Goal: Information Seeking & Learning: Learn about a topic

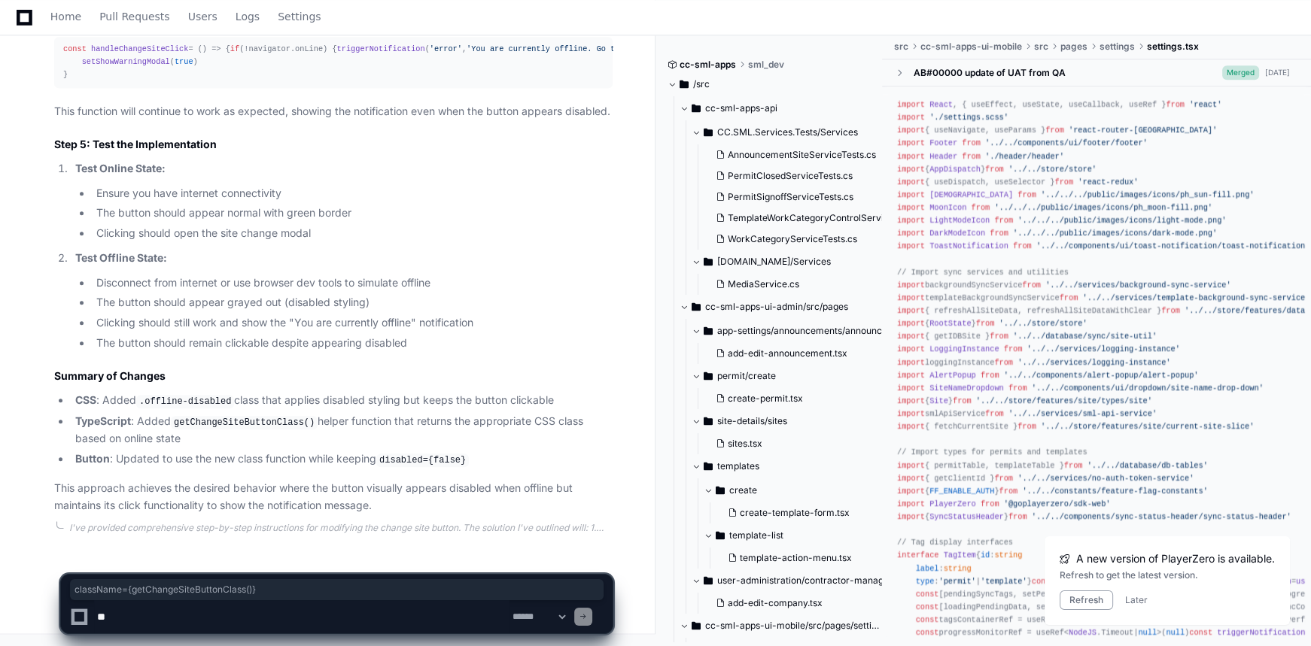
scroll to position [2504, 0]
drag, startPoint x: 74, startPoint y: 25, endPoint x: 175, endPoint y: 6, distance: 102.6
click at [74, 25] on link "Home" at bounding box center [65, 17] width 31 height 35
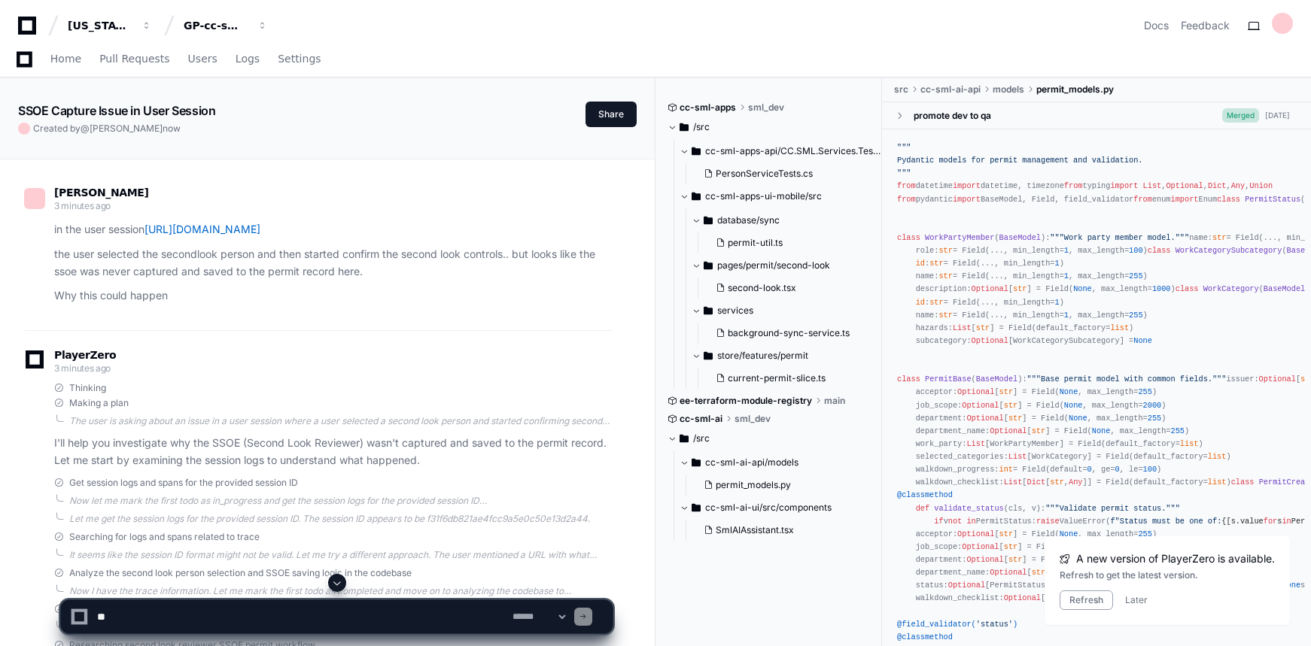
scroll to position [2348, 0]
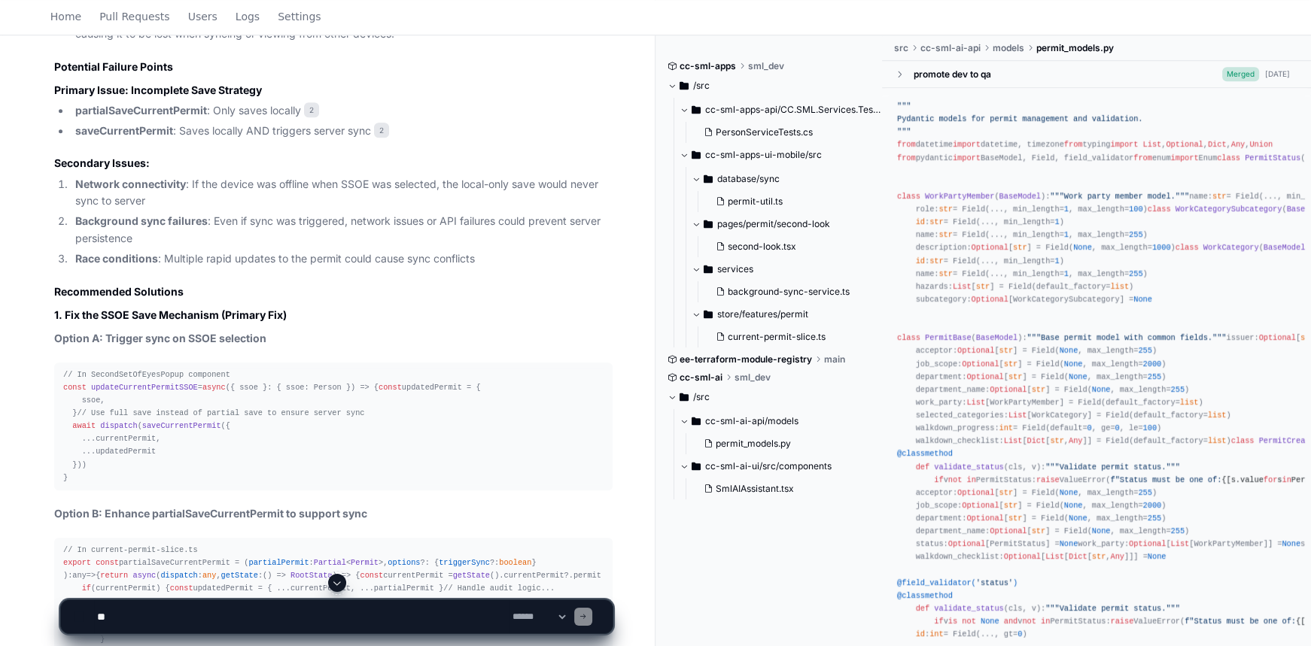
scroll to position [1778, 0]
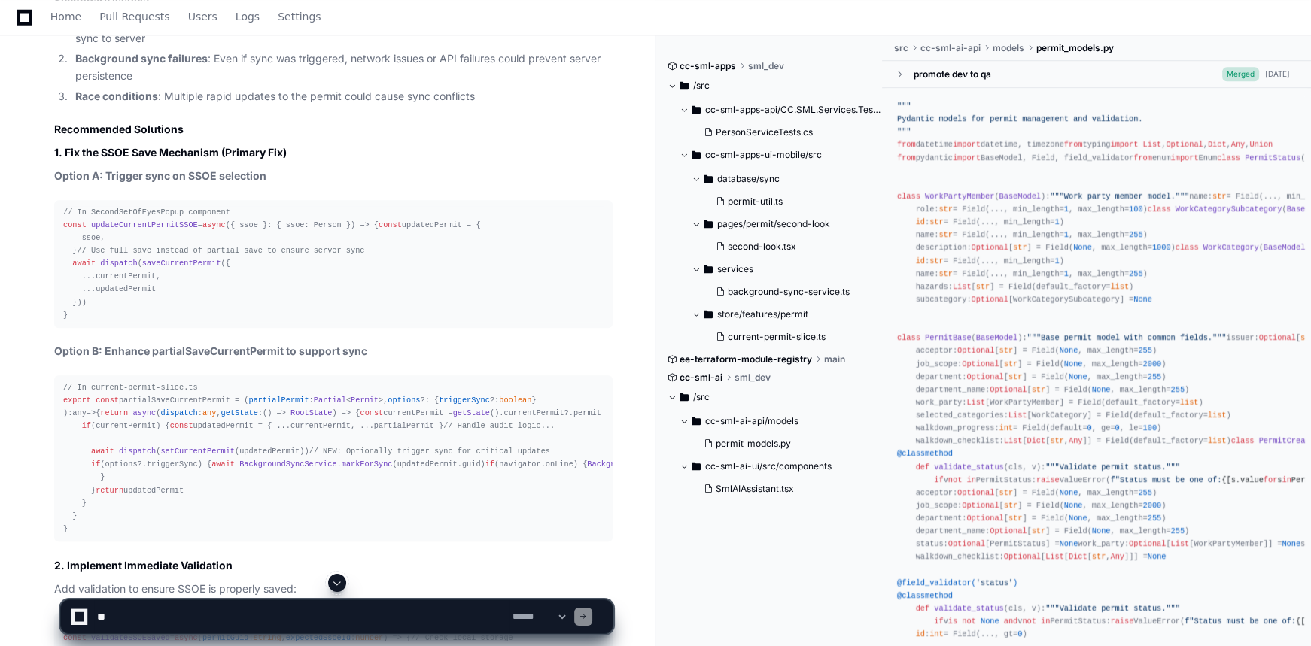
click at [154, 268] on span "saveCurrentPermit" at bounding box center [181, 263] width 79 height 9
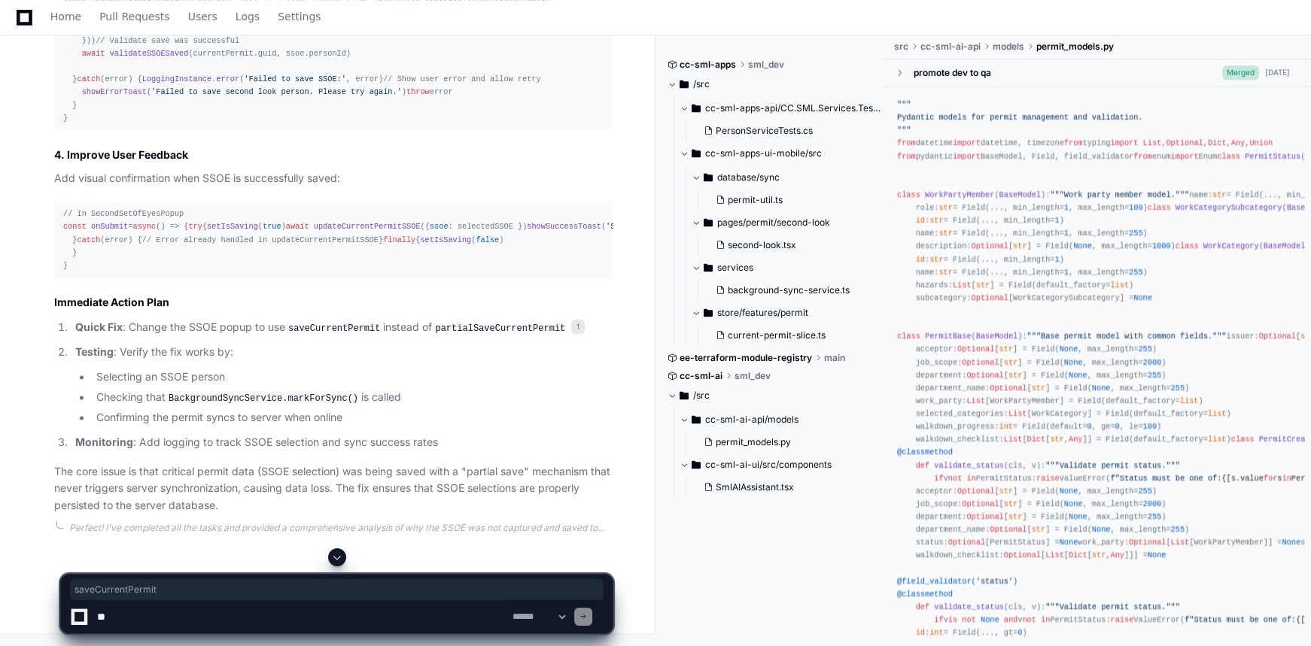
scroll to position [2667, 0]
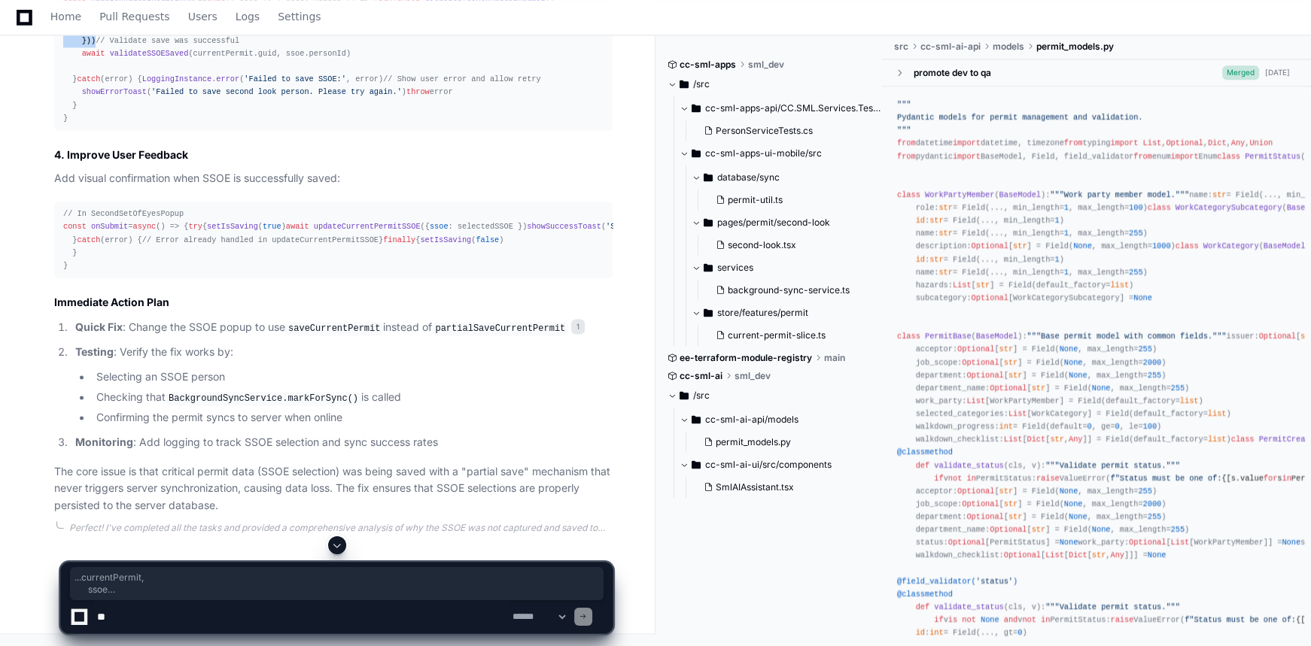
drag, startPoint x: 113, startPoint y: 263, endPoint x: 76, endPoint y: 227, distance: 51.6
click at [76, 124] on div "// Enhanced SSOE update with error handling const updateCurrentPermitSSOE = asy…" at bounding box center [333, 53] width 540 height 141
click at [160, 58] on span "validateSSOESaved" at bounding box center [149, 53] width 79 height 9
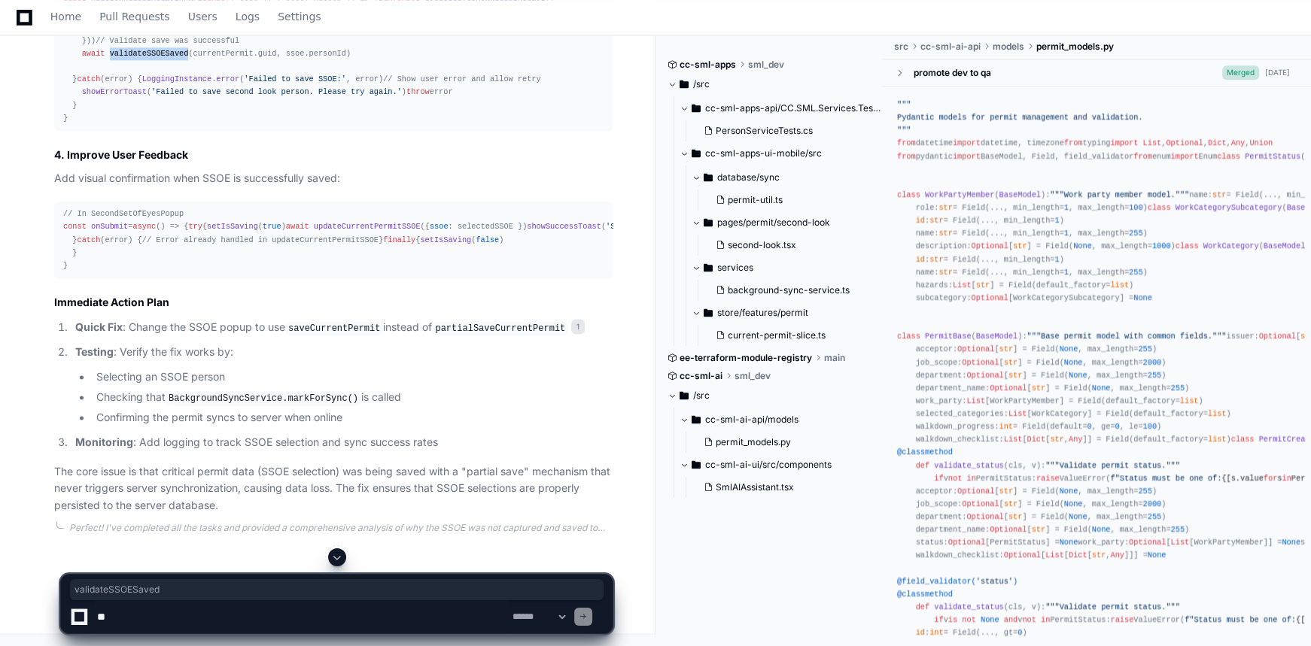
click at [160, 58] on span "validateSSOESaved" at bounding box center [149, 53] width 79 height 9
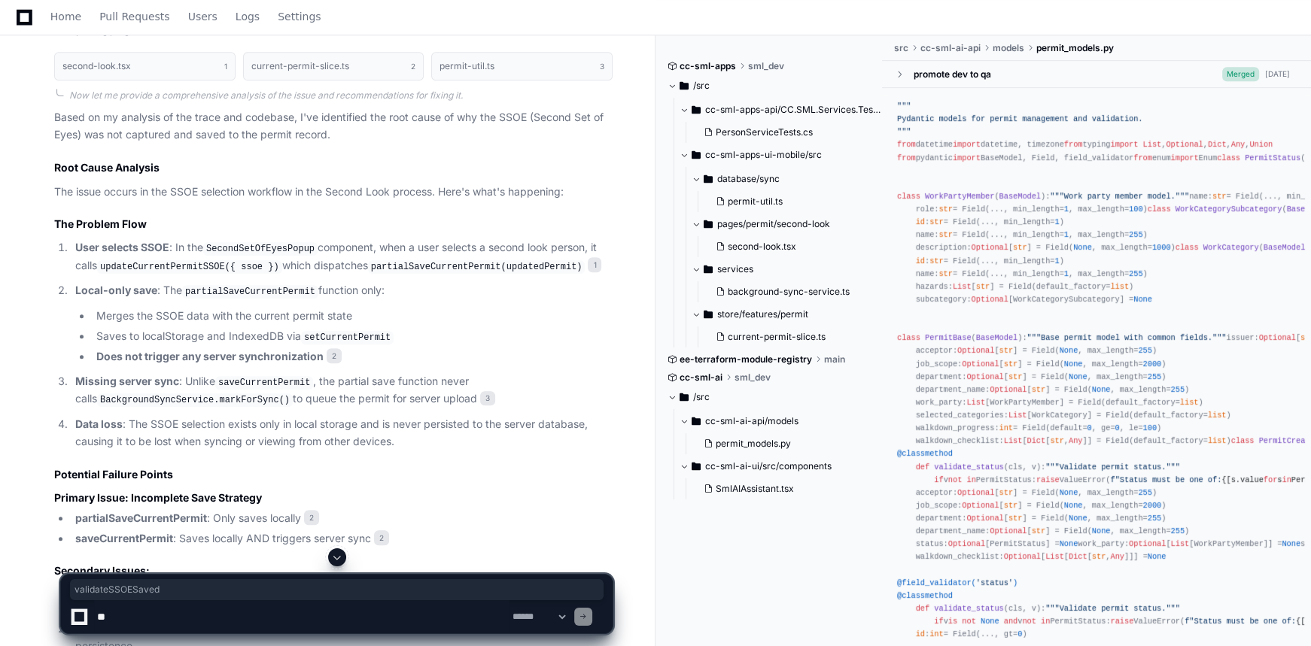
scroll to position [1137, 0]
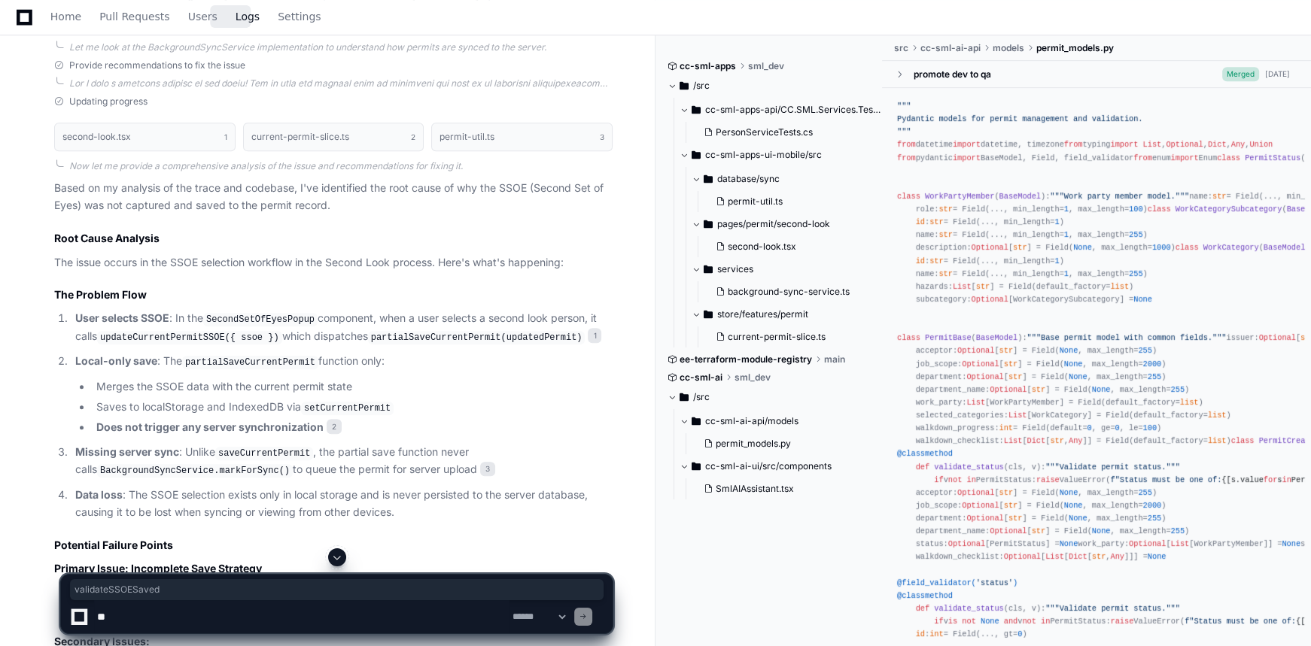
click at [240, 17] on span "Logs" at bounding box center [248, 16] width 24 height 9
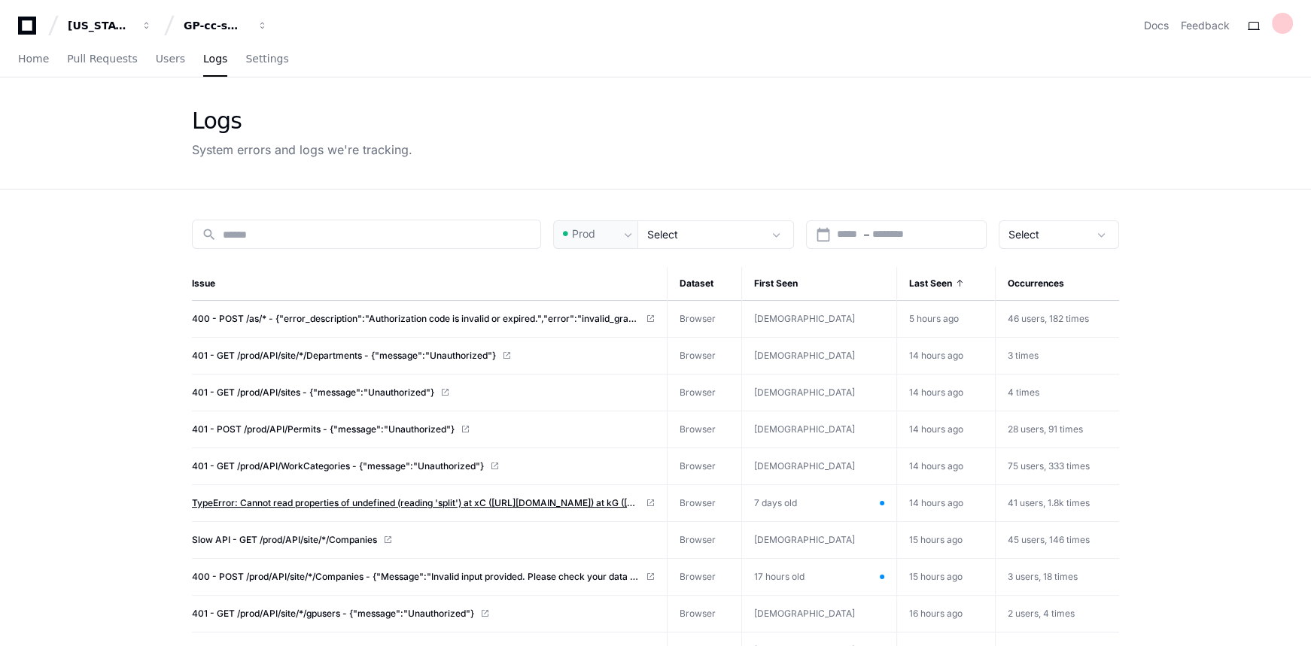
click at [482, 503] on span "TypeError: Cannot read properties of undefined (reading 'split') at xC (https:/…" at bounding box center [416, 503] width 448 height 12
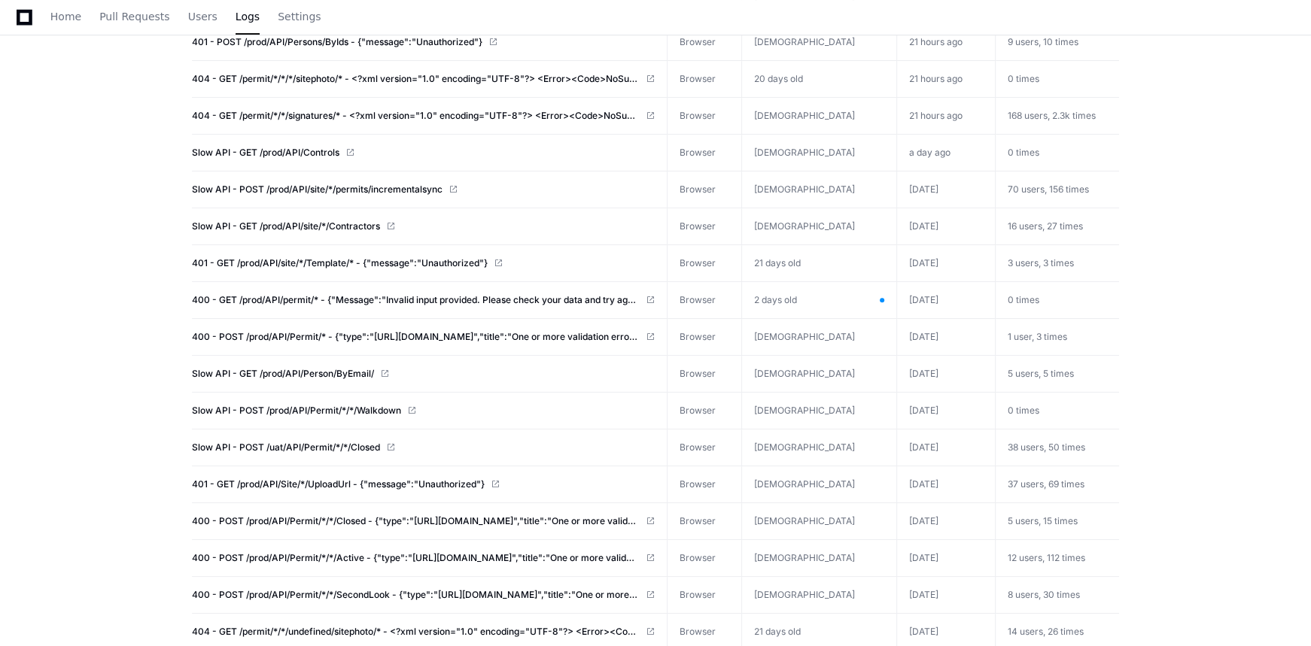
scroll to position [1056, 0]
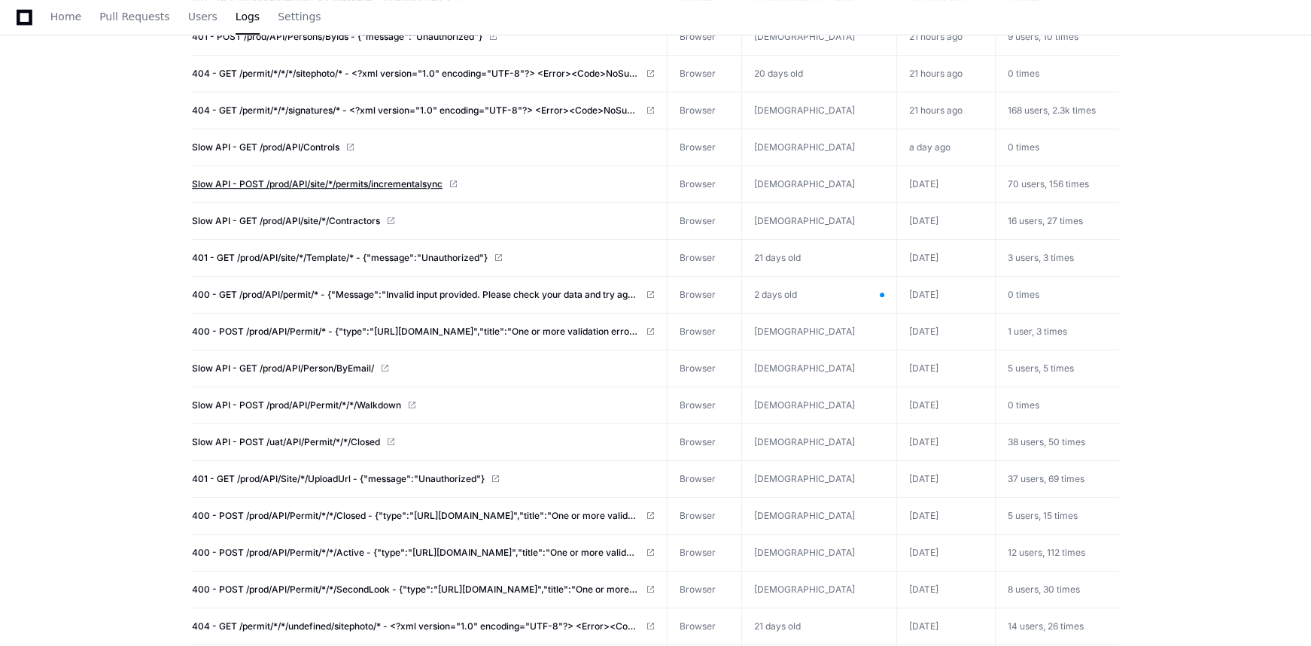
click at [303, 178] on span "Slow API - POST /prod/API/site/*/permits/incrementalsync" at bounding box center [317, 184] width 251 height 12
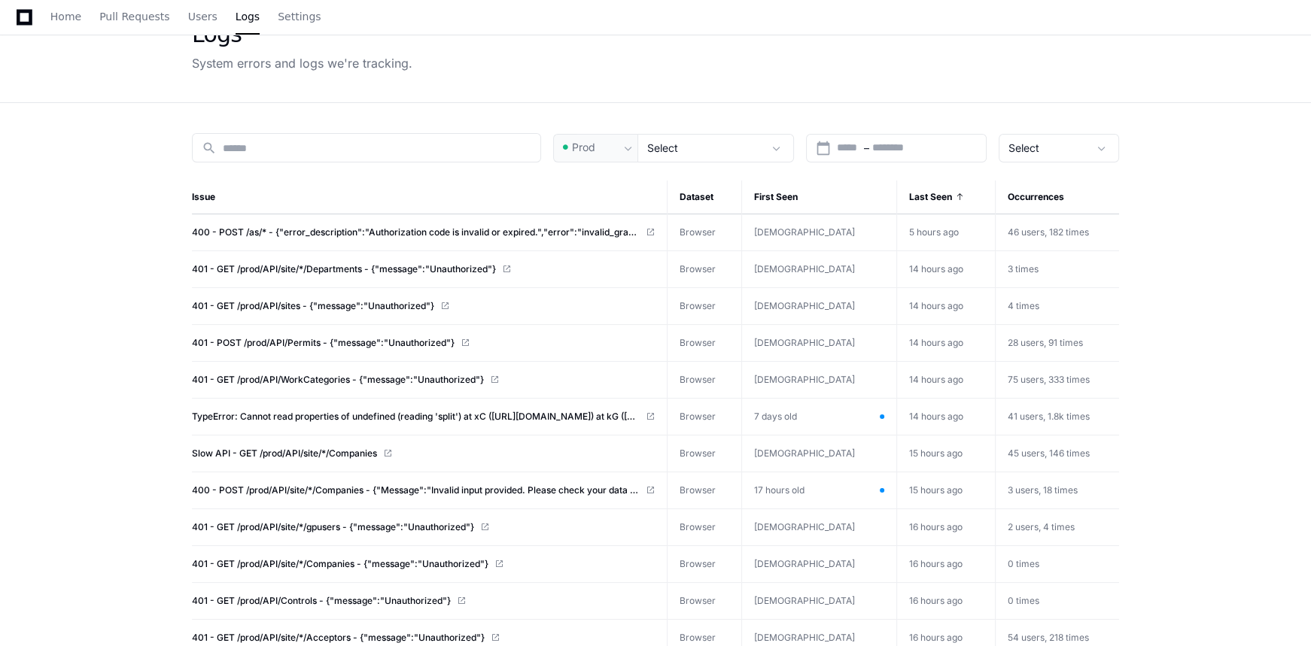
scroll to position [0, 0]
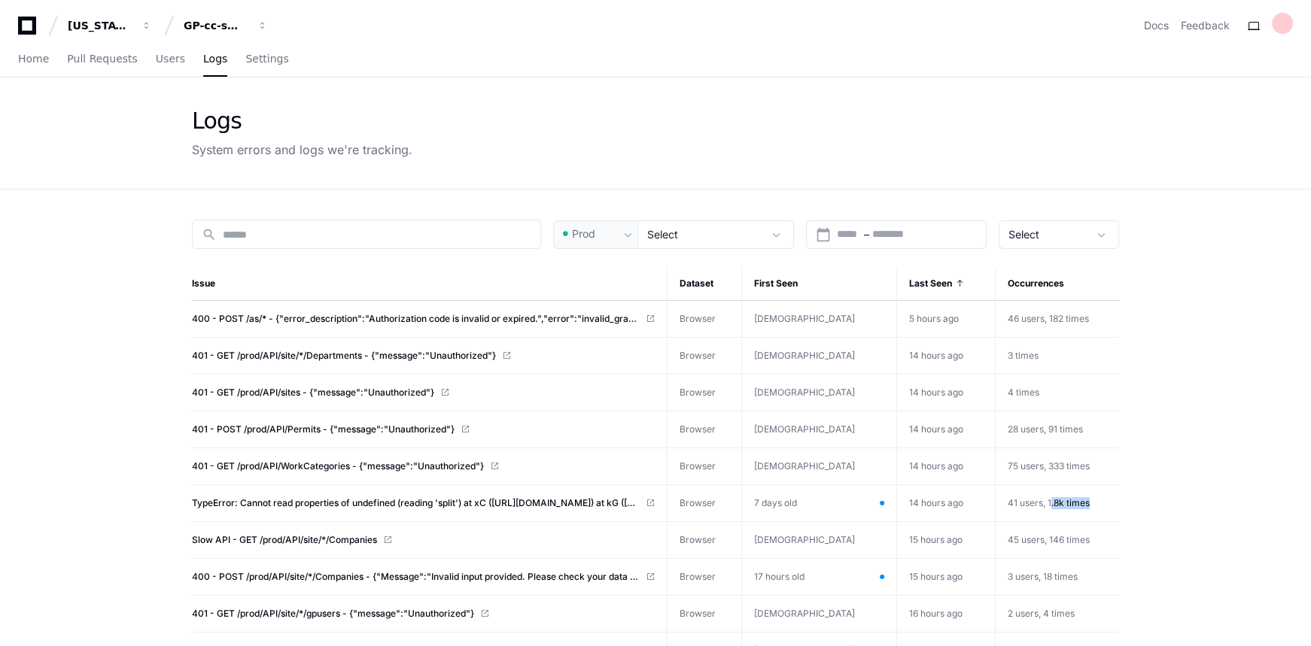
drag, startPoint x: 1041, startPoint y: 504, endPoint x: 1086, endPoint y: 503, distance: 44.4
click at [1086, 503] on td "41 users, 1.8k times" at bounding box center [1057, 503] width 124 height 37
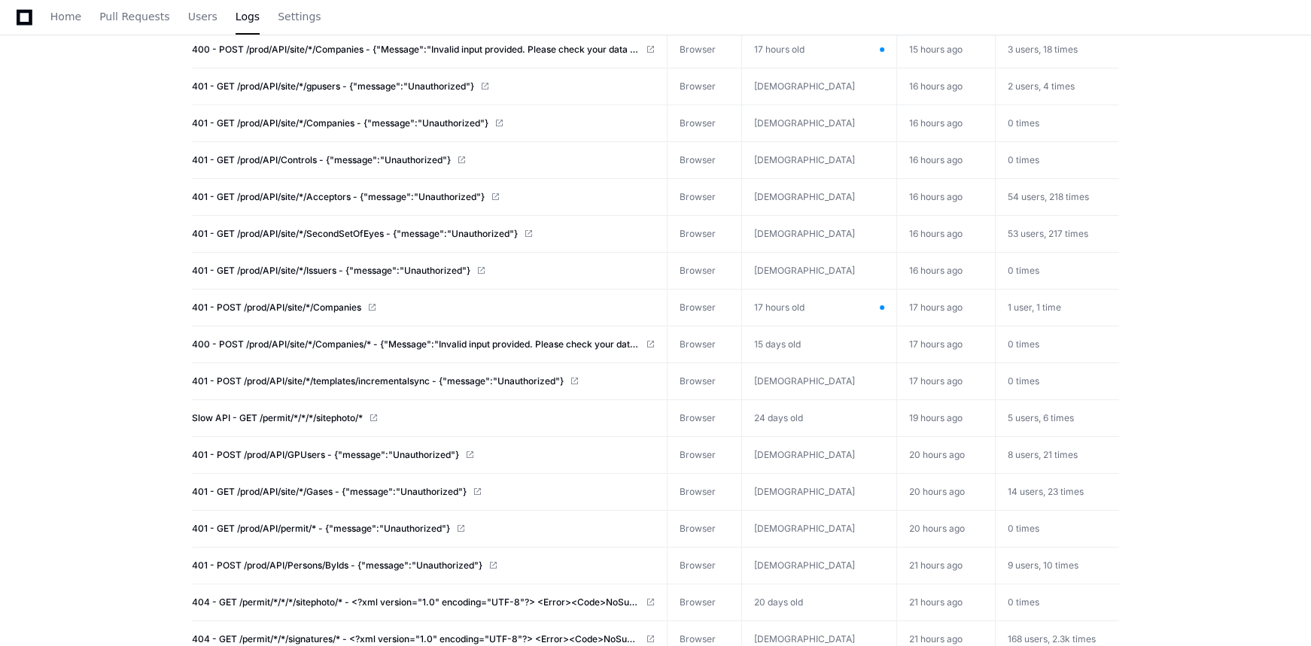
scroll to position [547, 0]
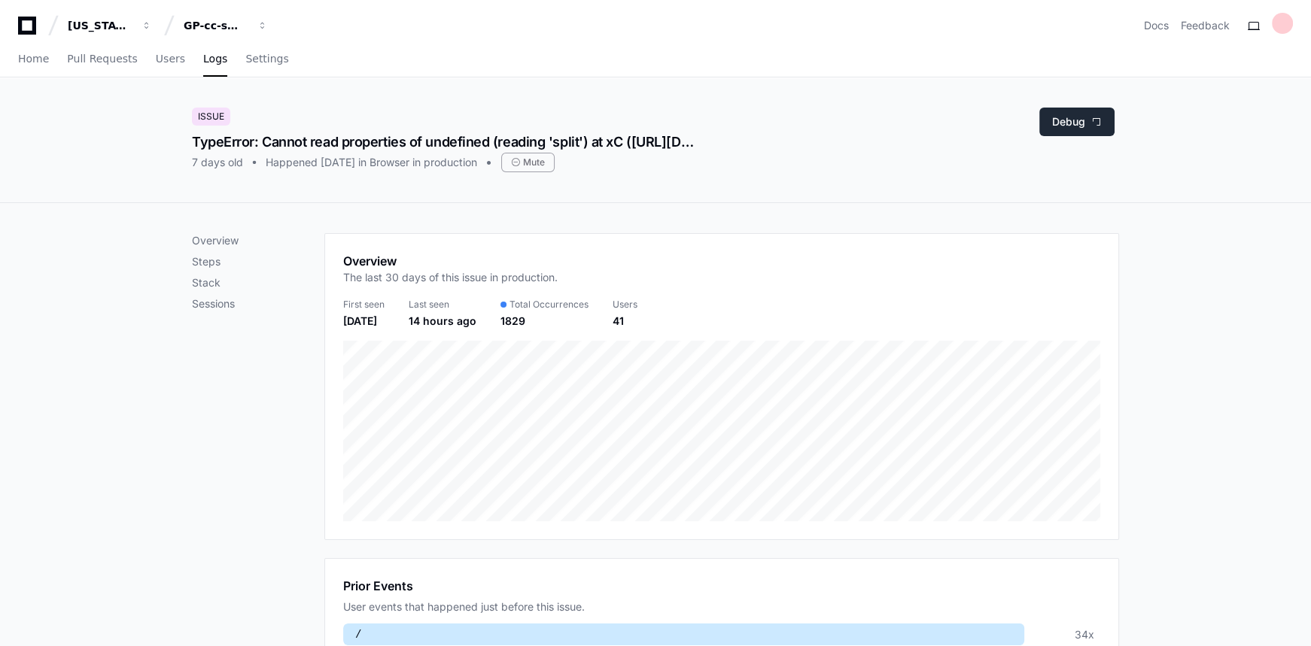
click at [1072, 123] on button "Debug" at bounding box center [1076, 122] width 75 height 29
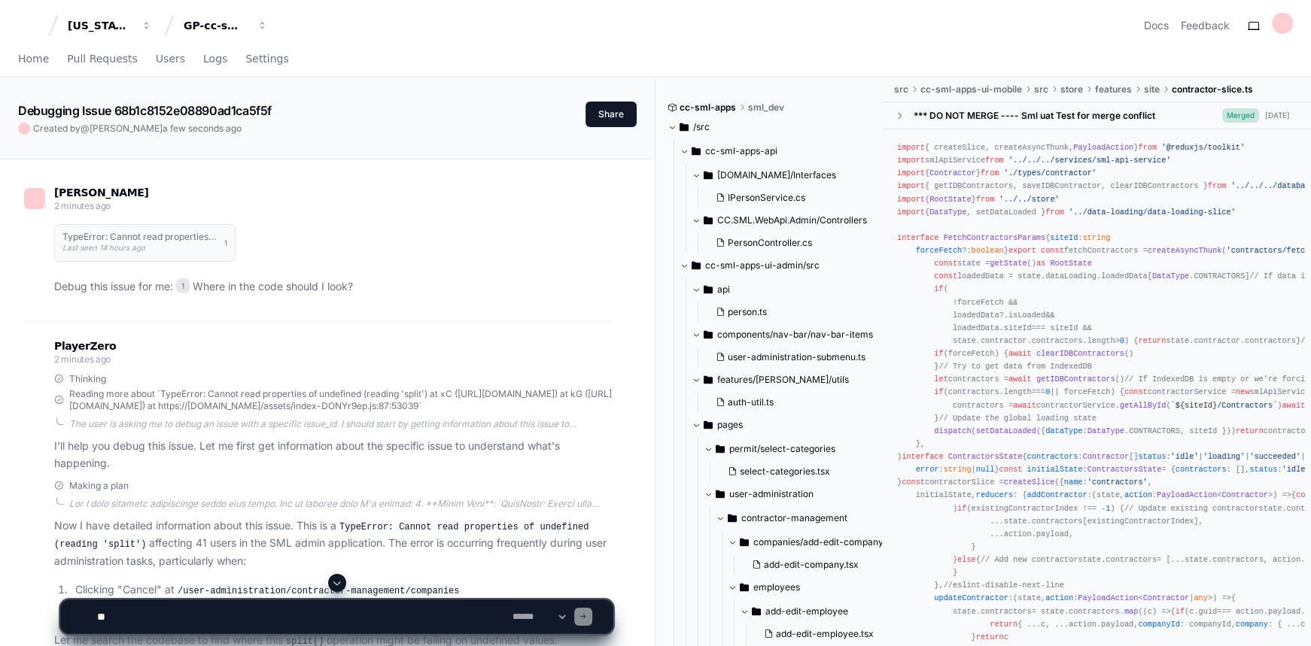
scroll to position [273, 0]
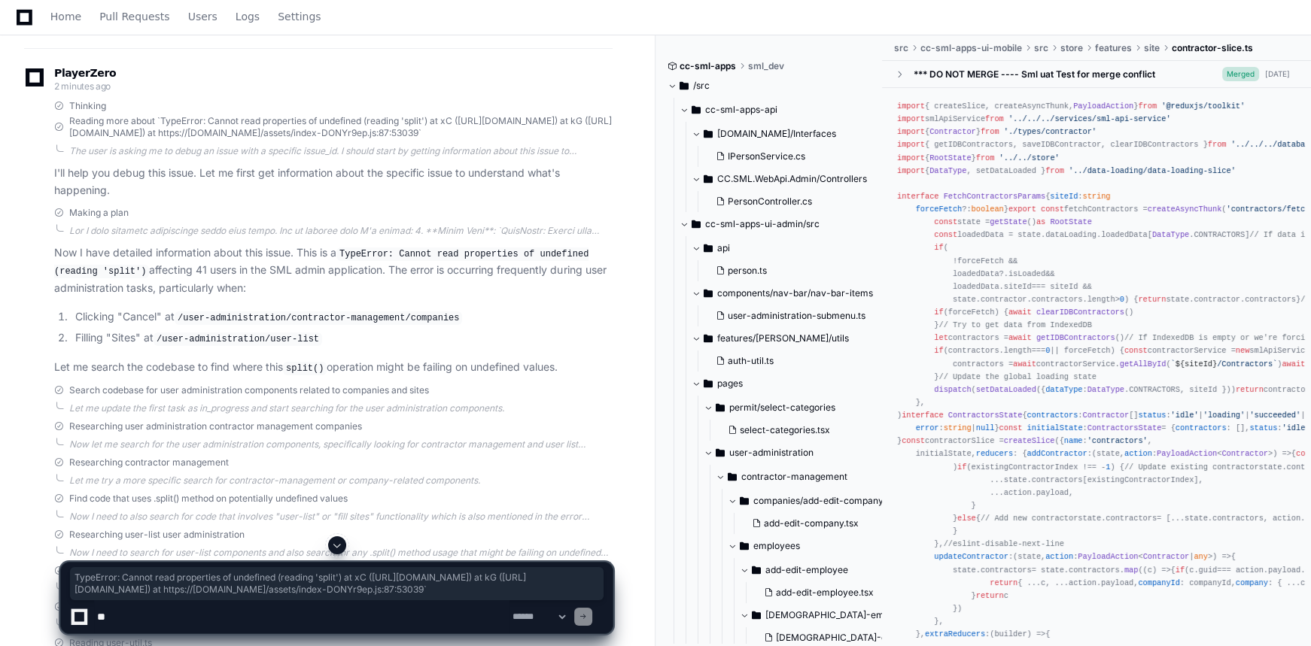
drag, startPoint x: 160, startPoint y: 121, endPoint x: 519, endPoint y: 142, distance: 359.5
click at [519, 139] on span "Reading more about `TypeError: Cannot read properties of undefined (reading 'sp…" at bounding box center [340, 127] width 543 height 24
copy span "TypeError: Cannot read properties of undefined (reading 'split') at xC (https:/…"
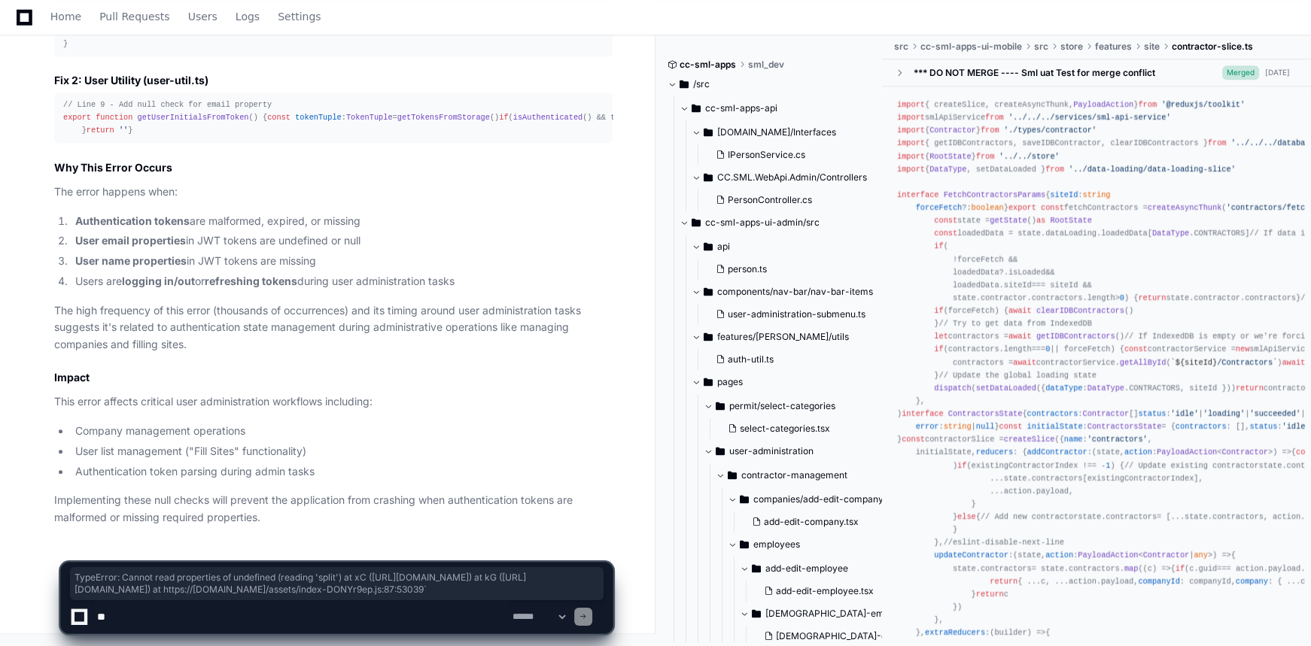
scroll to position [2430, 0]
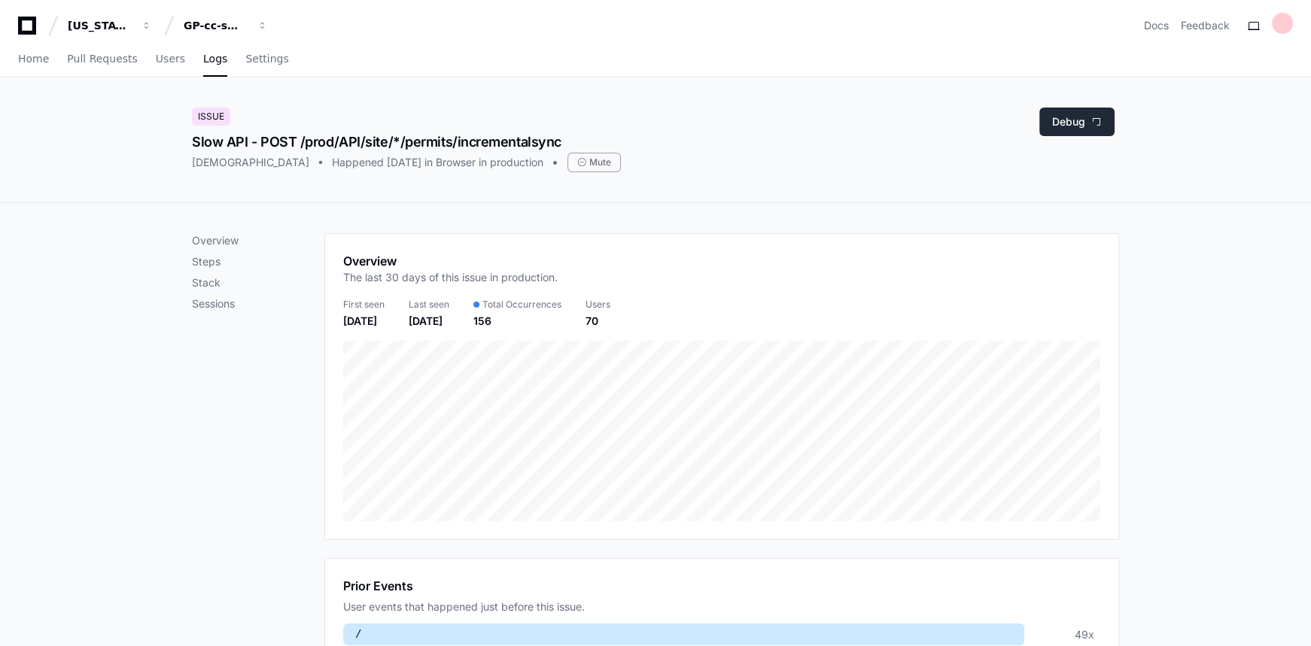
click at [1092, 126] on span at bounding box center [1096, 122] width 11 height 11
